Goal: Transaction & Acquisition: Download file/media

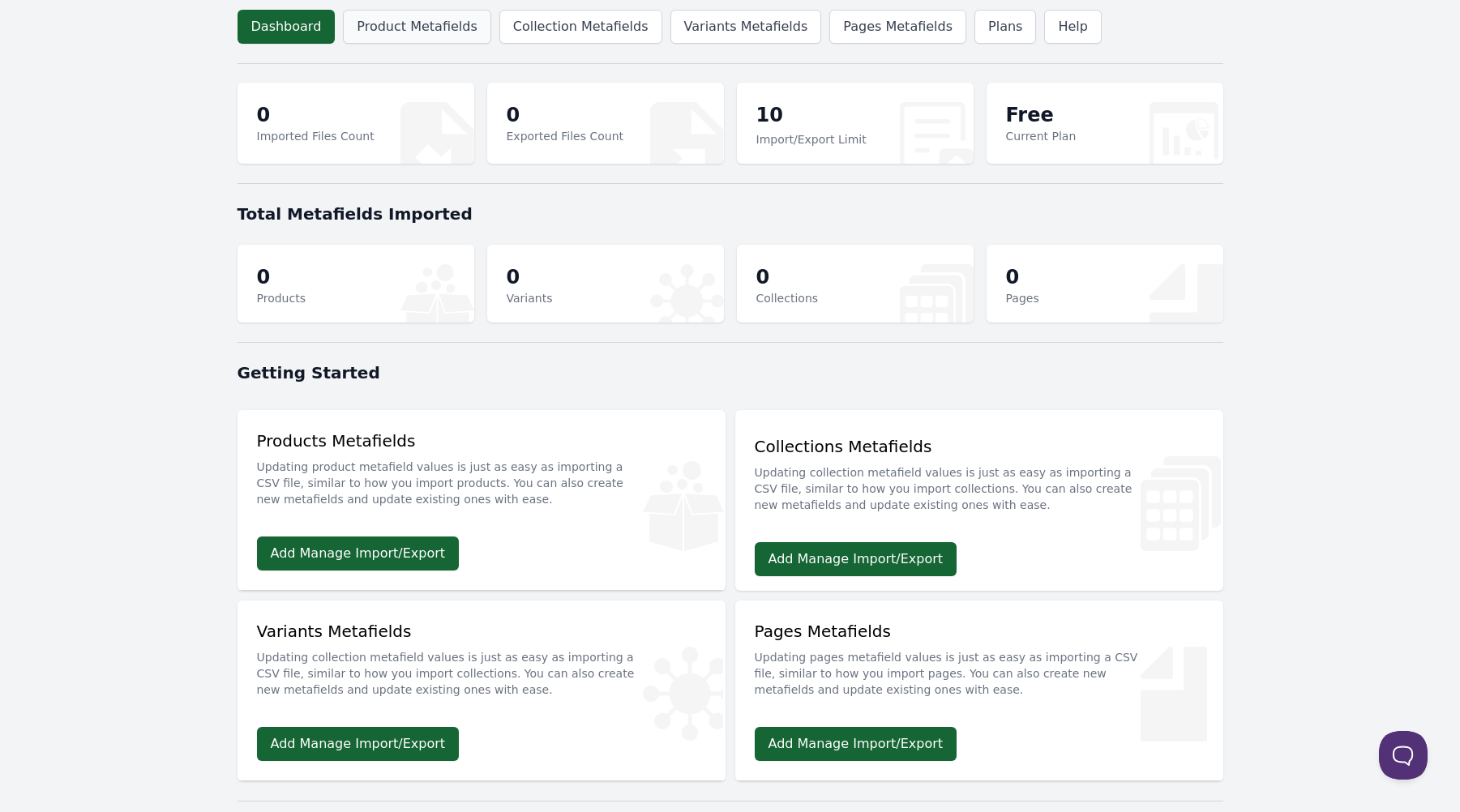
click at [434, 23] on link "Product Metafields" at bounding box center [417, 26] width 148 height 34
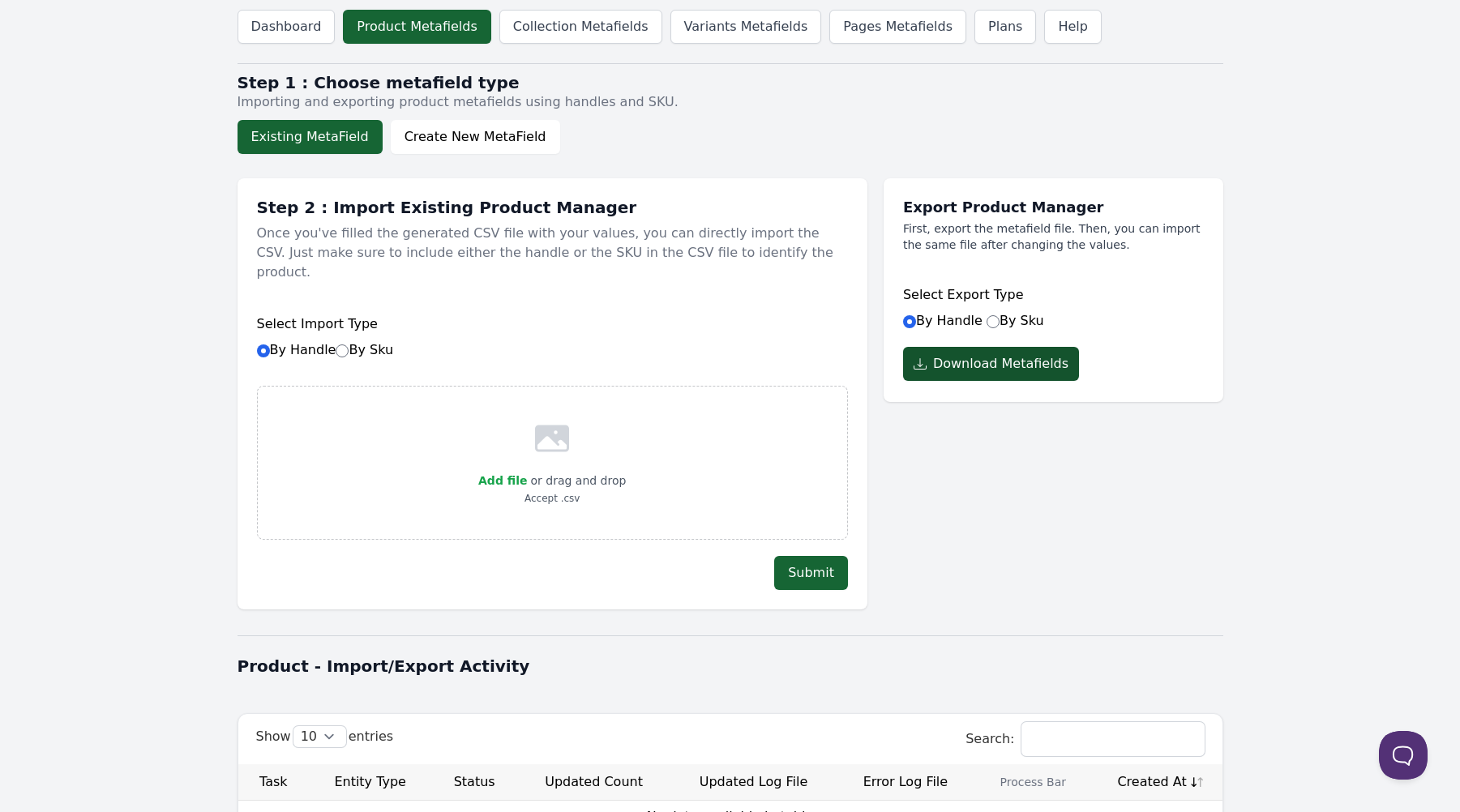
click at [996, 381] on button "Download Metafields" at bounding box center [991, 364] width 176 height 34
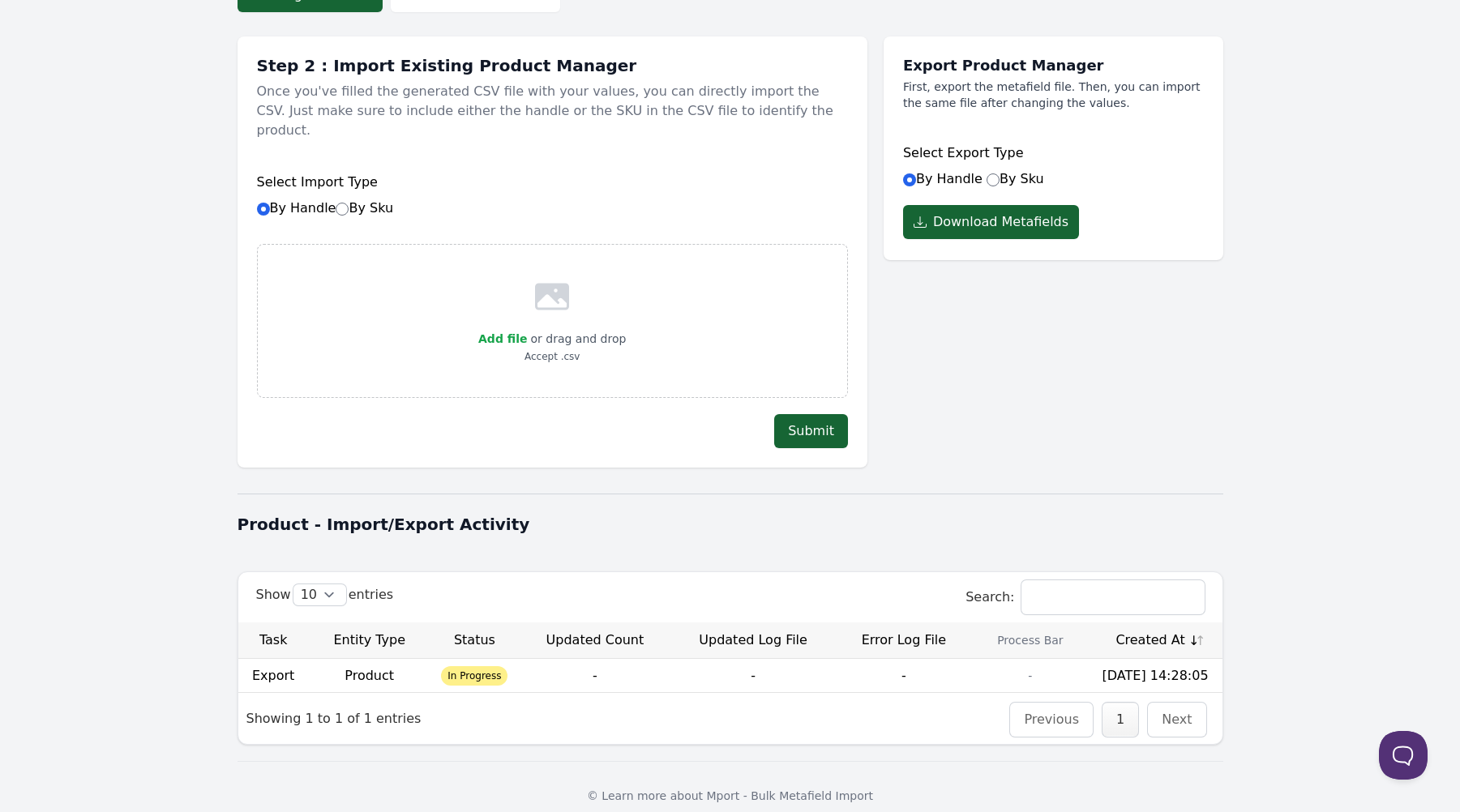
scroll to position [195, 0]
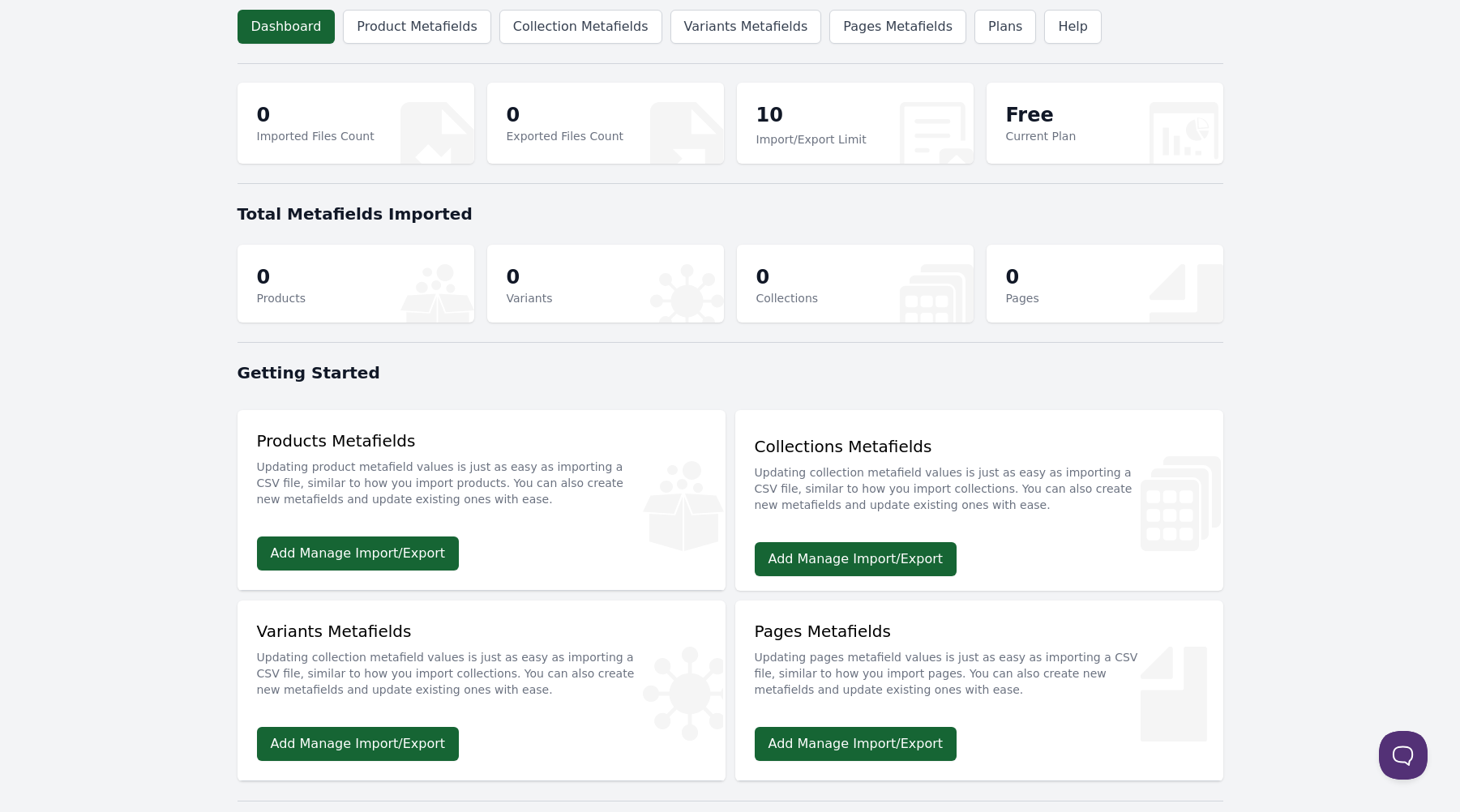
click at [425, 47] on header "Dashboard Product Metafields Collection Metafields Variants Metafields Pages Me…" at bounding box center [730, 26] width 986 height 54
click at [425, 39] on link "Product Metafields" at bounding box center [417, 26] width 148 height 34
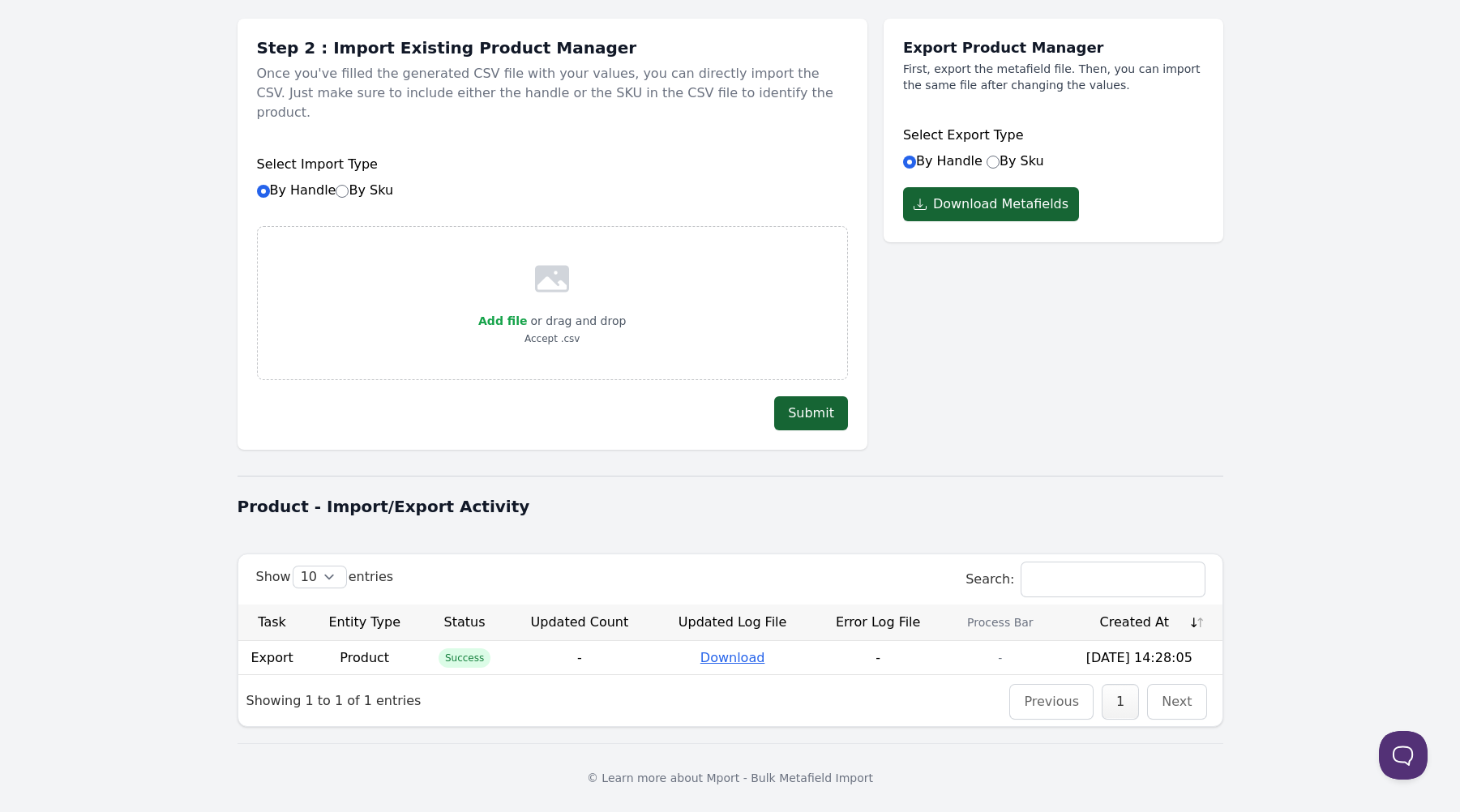
click at [730, 650] on link "Download" at bounding box center [733, 658] width 65 height 15
click at [735, 654] on link "Download" at bounding box center [733, 658] width 65 height 15
